Goal: Use online tool/utility: Utilize a website feature to perform a specific function

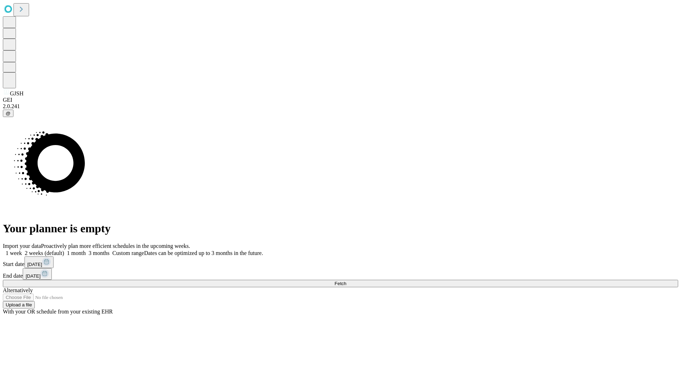
click at [346, 281] on span "Fetch" at bounding box center [340, 283] width 12 height 5
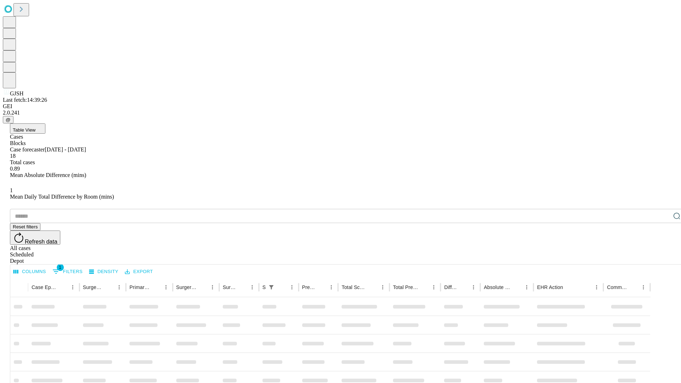
click at [35, 127] on span "Table View" at bounding box center [24, 129] width 23 height 5
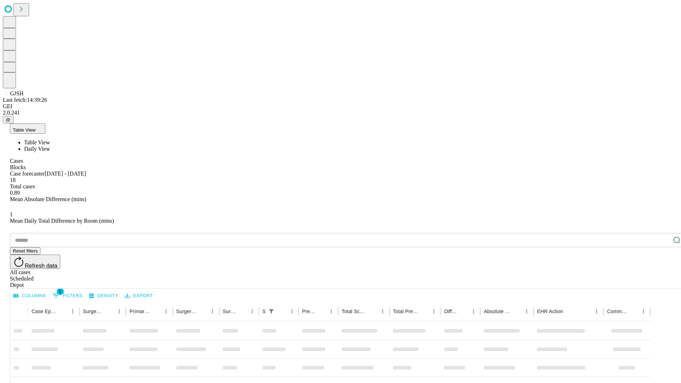
click at [50, 146] on span "Daily View" at bounding box center [37, 149] width 26 height 6
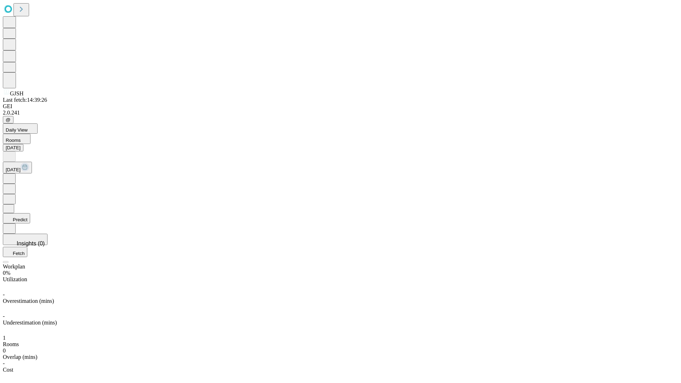
click at [30, 213] on button "Predict" at bounding box center [16, 218] width 27 height 10
